Goal: Connect with others: Connect with others

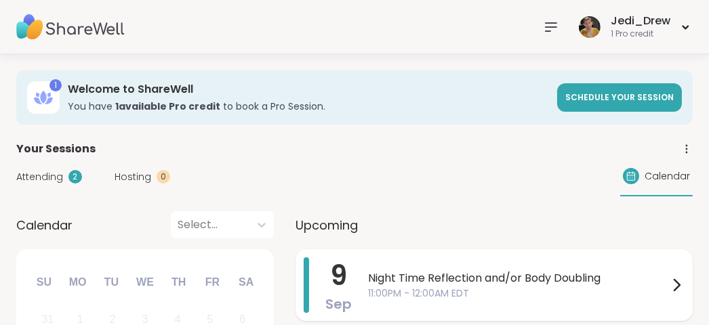
click at [445, 285] on span "Night Time Reflection and/or Body Doubling" at bounding box center [518, 278] width 300 height 16
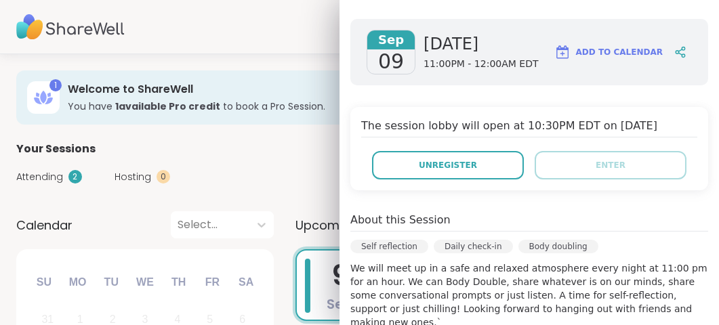
scroll to position [407, 0]
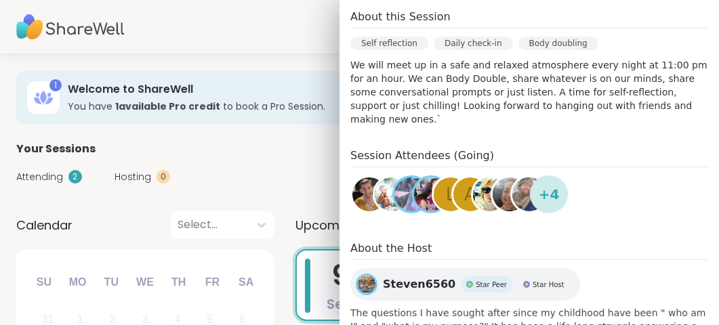
click at [425, 276] on span "Steven6560" at bounding box center [419, 284] width 73 height 16
click at [414, 178] on img at bounding box center [431, 195] width 34 height 34
click at [394, 180] on img at bounding box center [411, 195] width 34 height 34
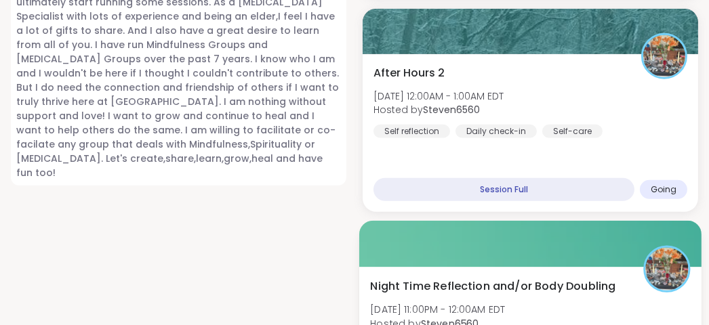
scroll to position [1423, 0]
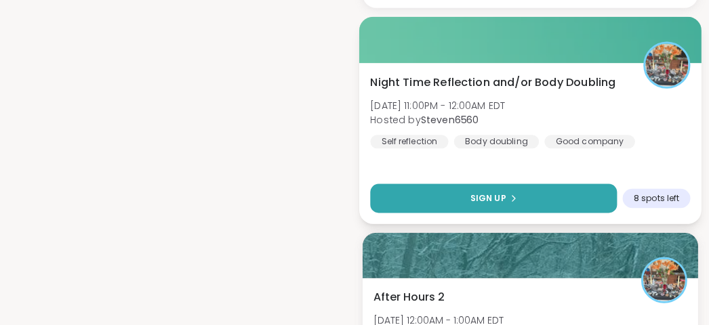
click at [503, 192] on button "Sign Up" at bounding box center [493, 198] width 247 height 29
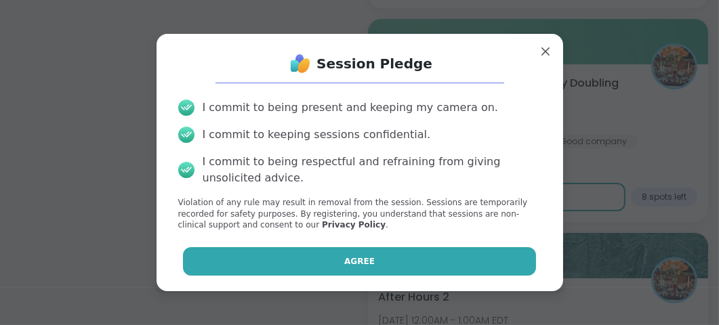
click at [467, 257] on button "Agree" at bounding box center [359, 261] width 353 height 28
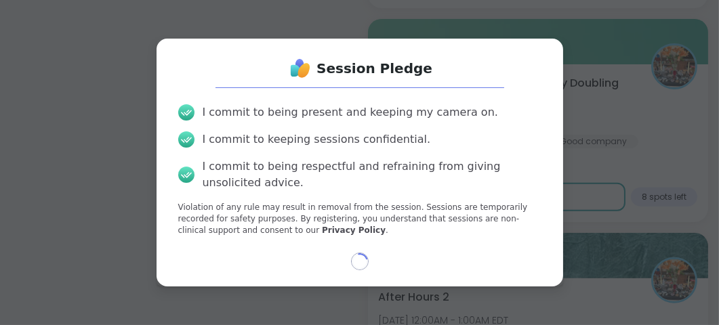
select select "**"
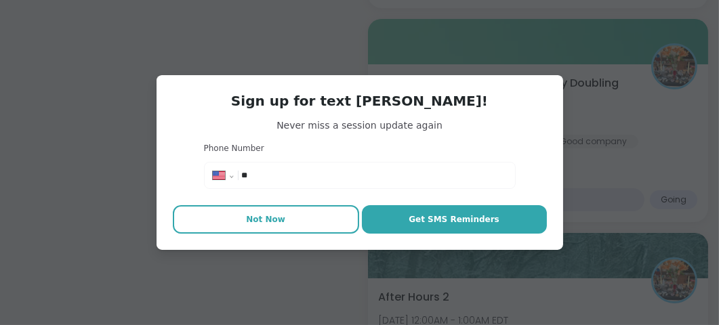
click at [273, 232] on button "Not Now" at bounding box center [266, 219] width 186 height 28
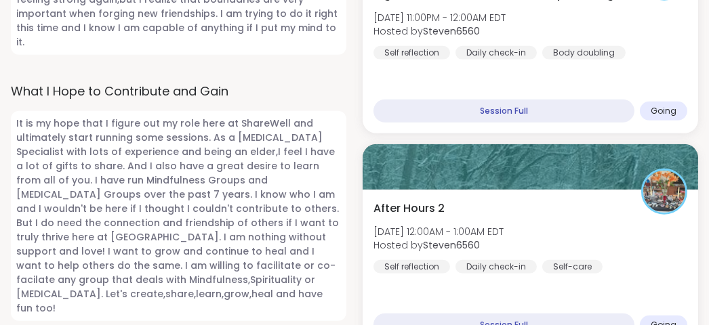
scroll to position [1287, 0]
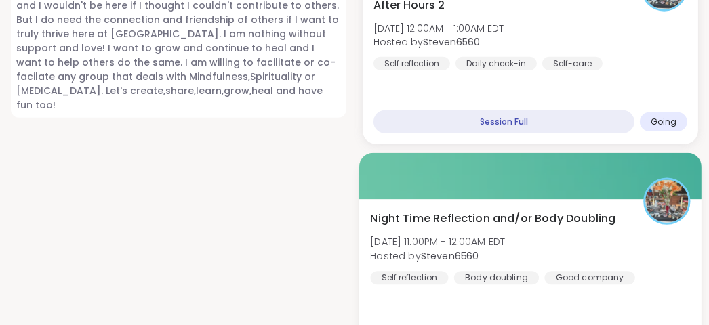
click at [524, 64] on div "After Hours 2 Wed, Sep 10 | 12:00AM - 1:00AM EDT Hosted by Steven6560 Self refl…" at bounding box center [530, 65] width 335 height 158
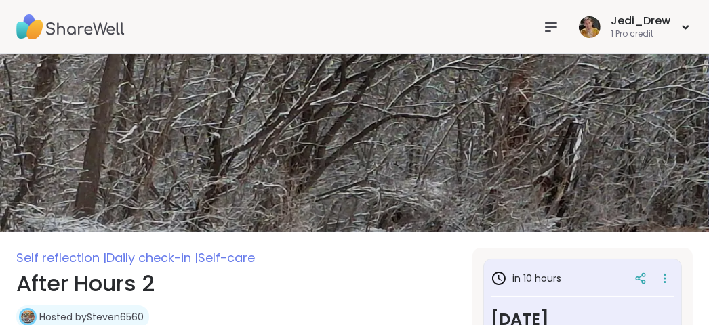
type textarea "*"
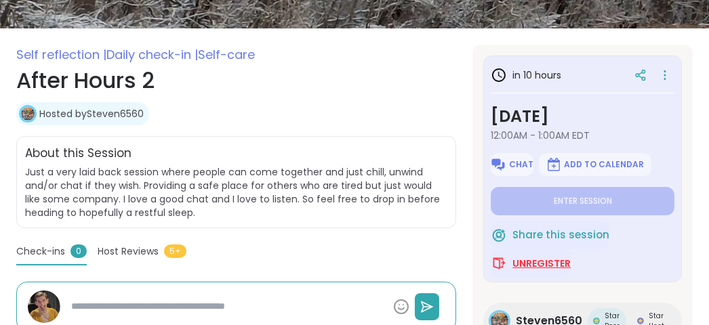
click at [564, 264] on span "Unregister" at bounding box center [541, 264] width 58 height 14
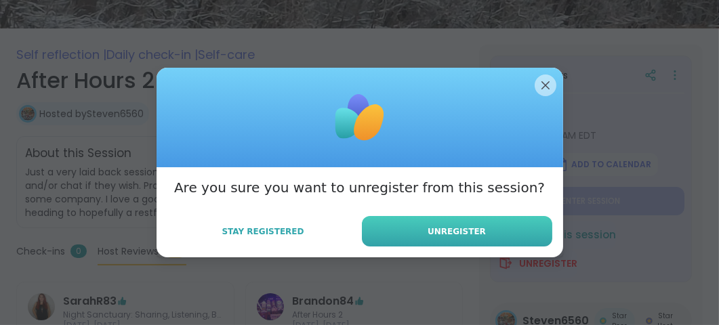
click at [517, 240] on button "Unregister" at bounding box center [457, 231] width 190 height 30
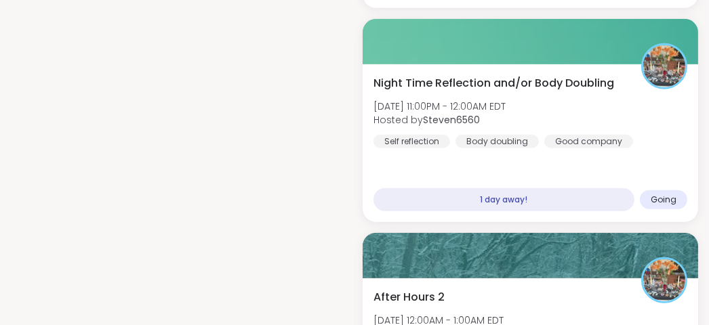
scroll to position [1626, 0]
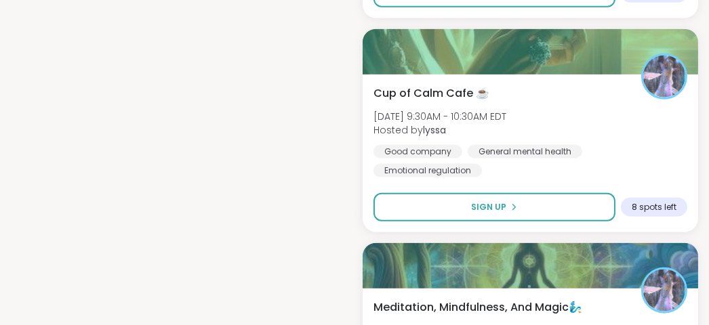
scroll to position [1830, 0]
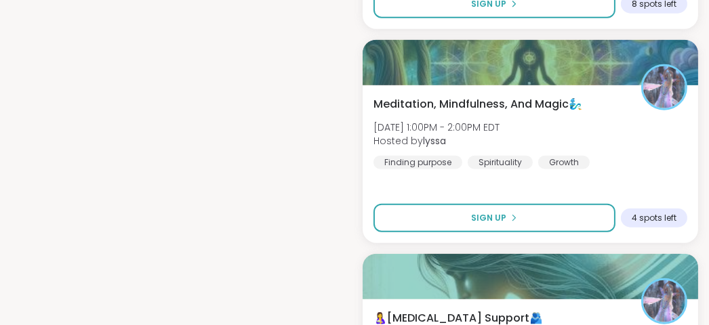
click at [392, 204] on button "Sign Up" at bounding box center [494, 218] width 242 height 28
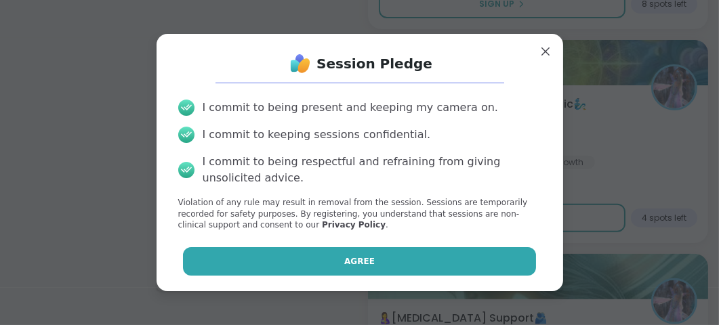
click at [420, 258] on button "Agree" at bounding box center [359, 261] width 353 height 28
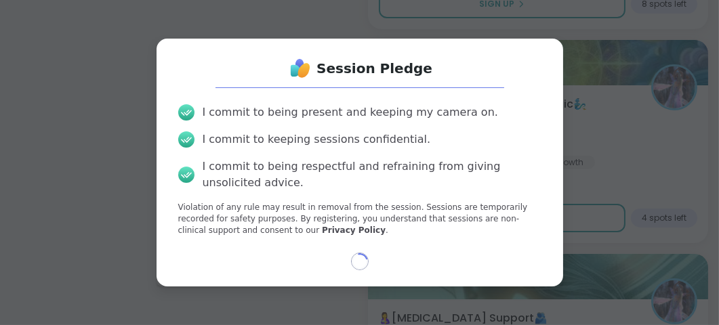
select select "**"
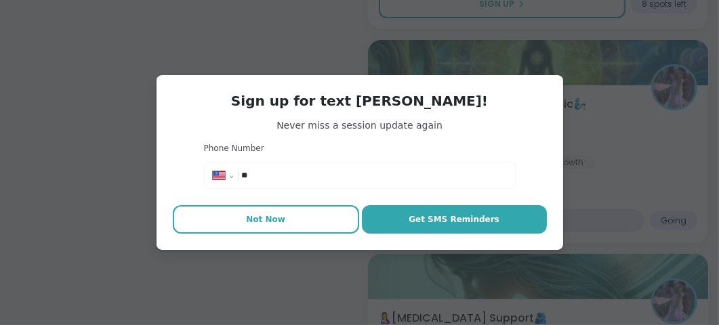
click at [284, 221] on button "Not Now" at bounding box center [266, 219] width 186 height 28
